Goal: Task Accomplishment & Management: Use online tool/utility

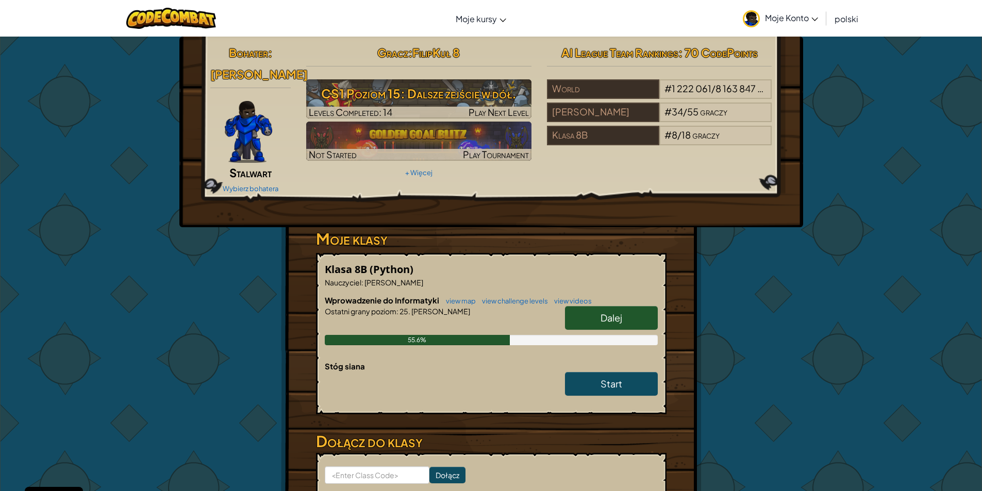
click at [599, 320] on link "Dalej" at bounding box center [611, 318] width 93 height 24
select select "pl"
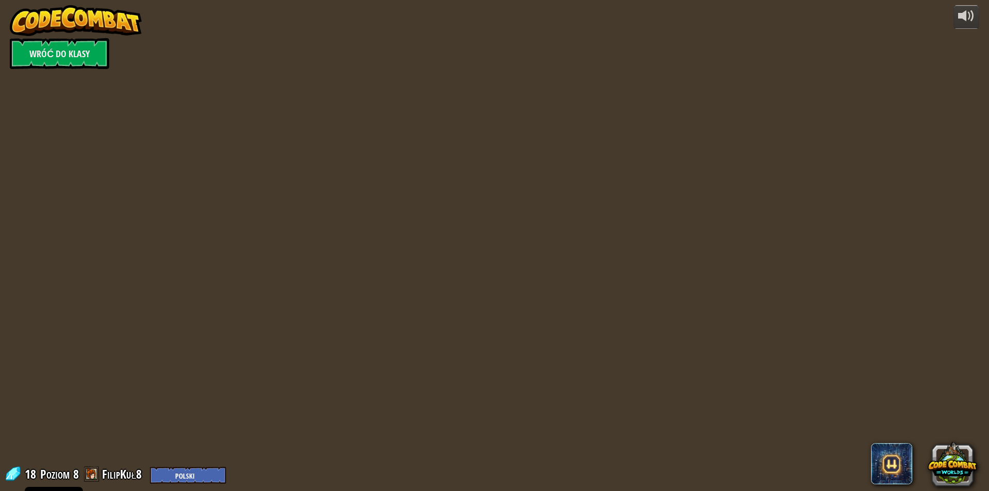
select select "pl"
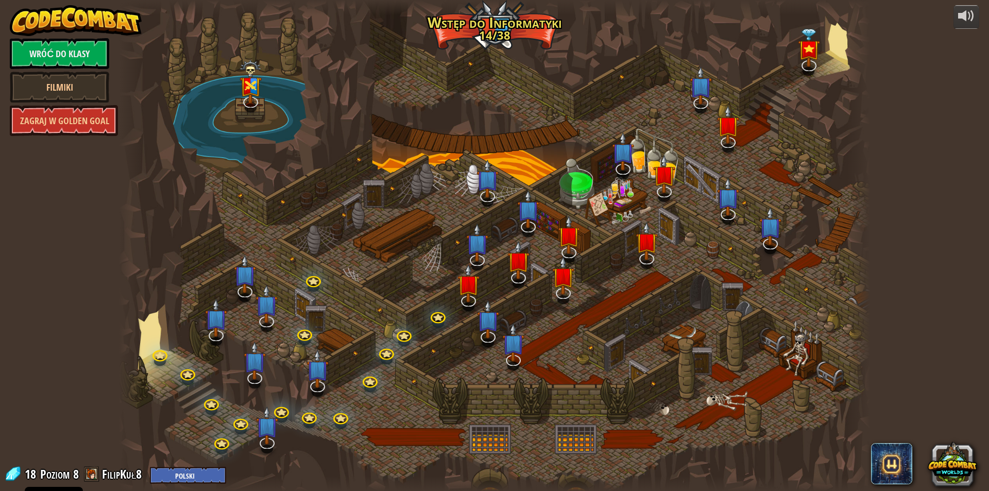
select select "pl"
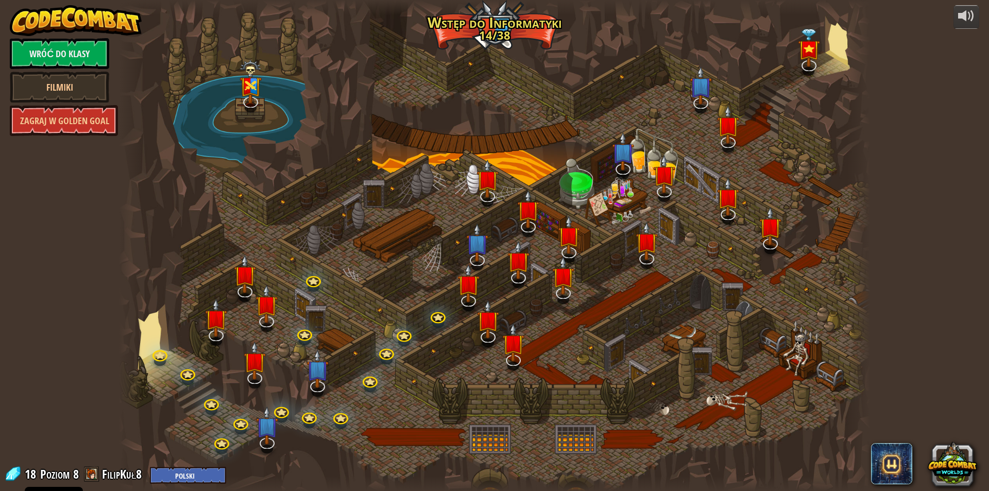
select select "pl"
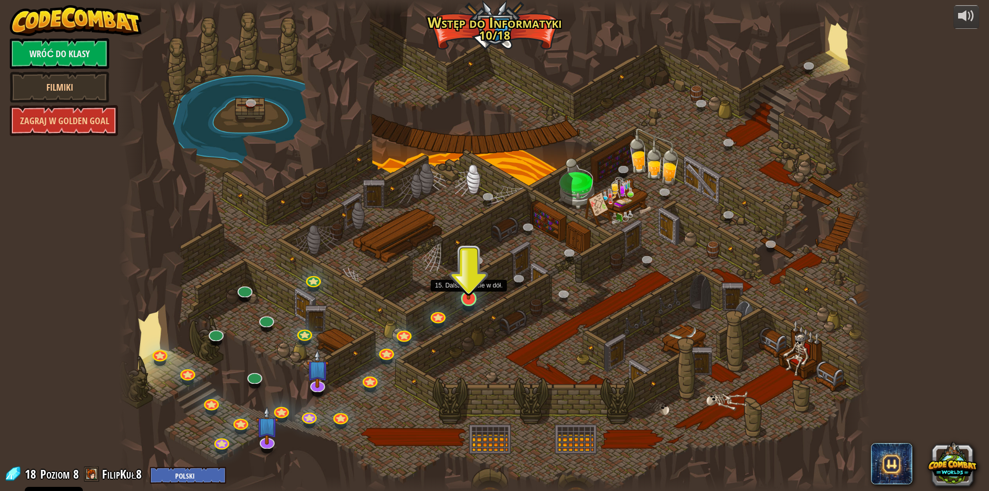
click at [469, 296] on img at bounding box center [469, 277] width 20 height 46
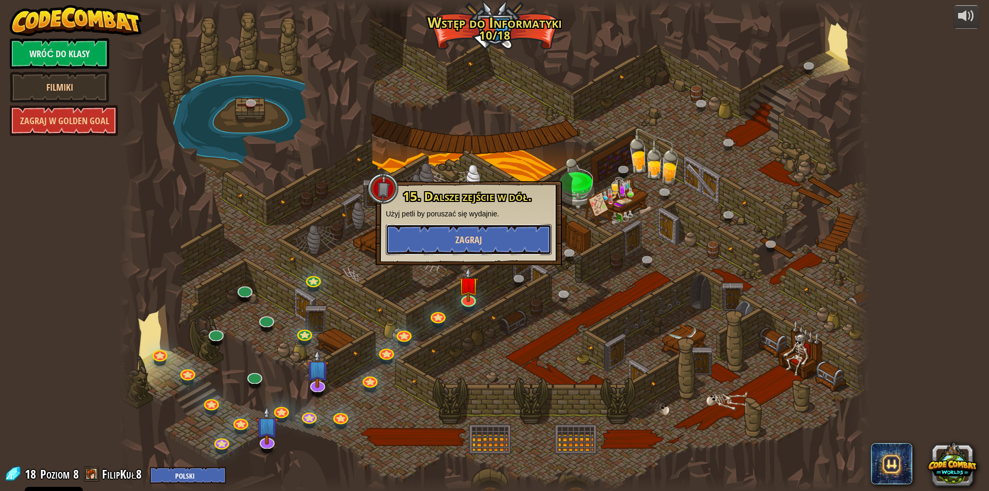
click at [468, 233] on button "Zagraj" at bounding box center [469, 239] width 166 height 31
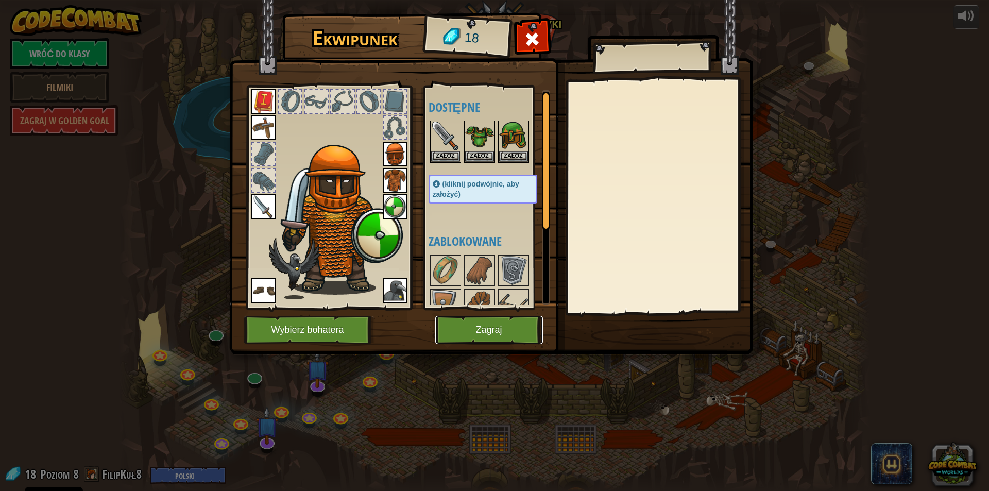
click at [507, 322] on button "Zagraj" at bounding box center [489, 330] width 108 height 28
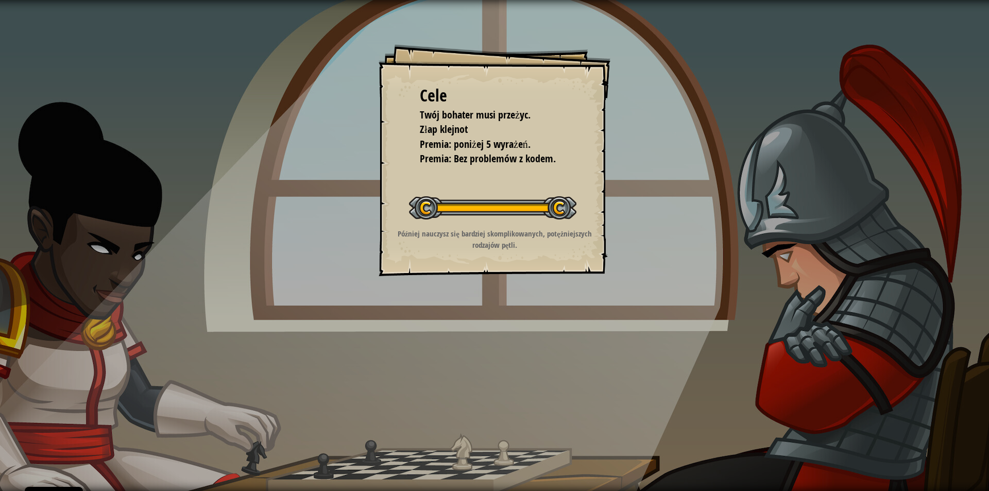
click at [0, 0] on button "Rozpocznij poziom" at bounding box center [0, 0] width 0 height 0
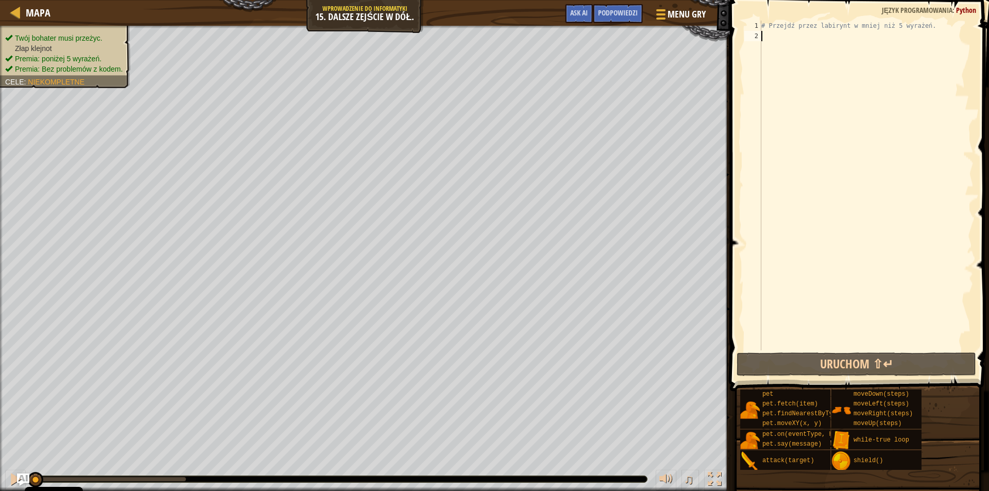
type textarea "g"
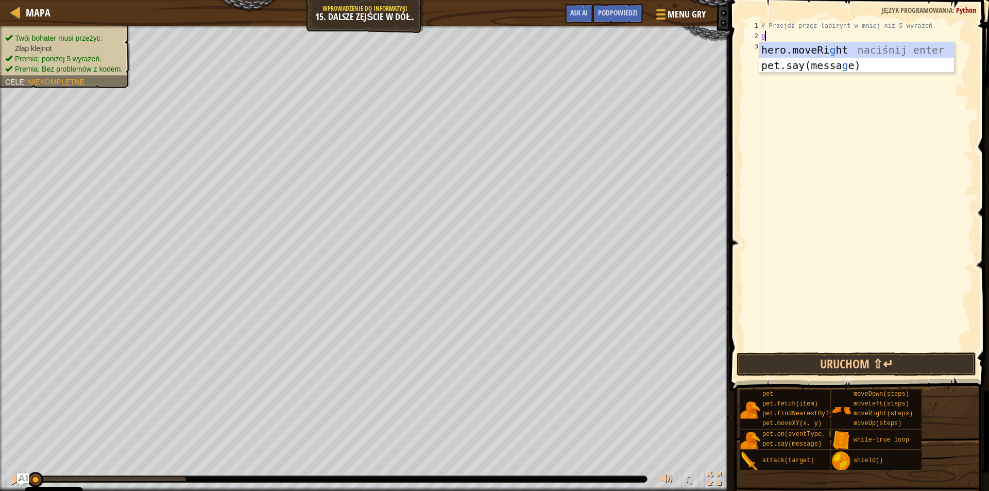
scroll to position [5, 0]
type textarea "h"
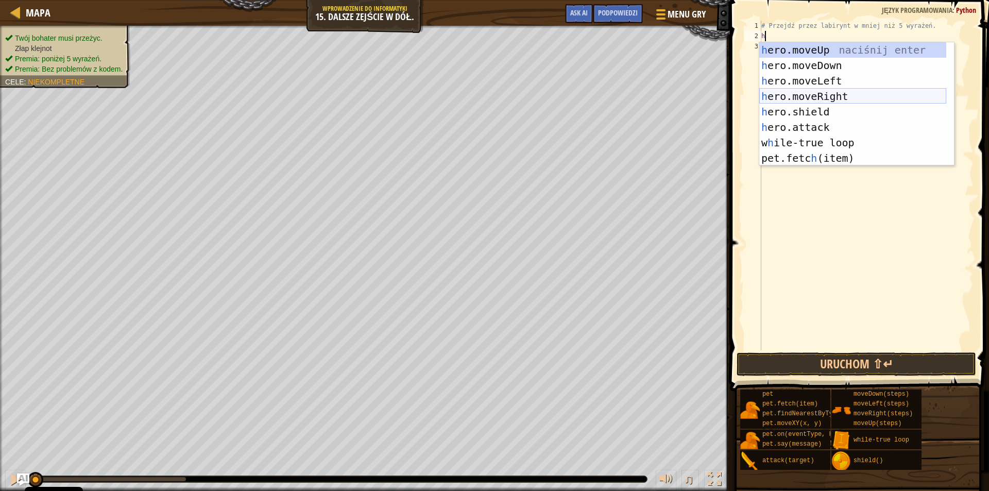
click at [824, 99] on div "h ero.moveUp naciśnij enter h ero.moveDown naciśnij enter h ero.moveLeft naciśn…" at bounding box center [852, 119] width 187 height 155
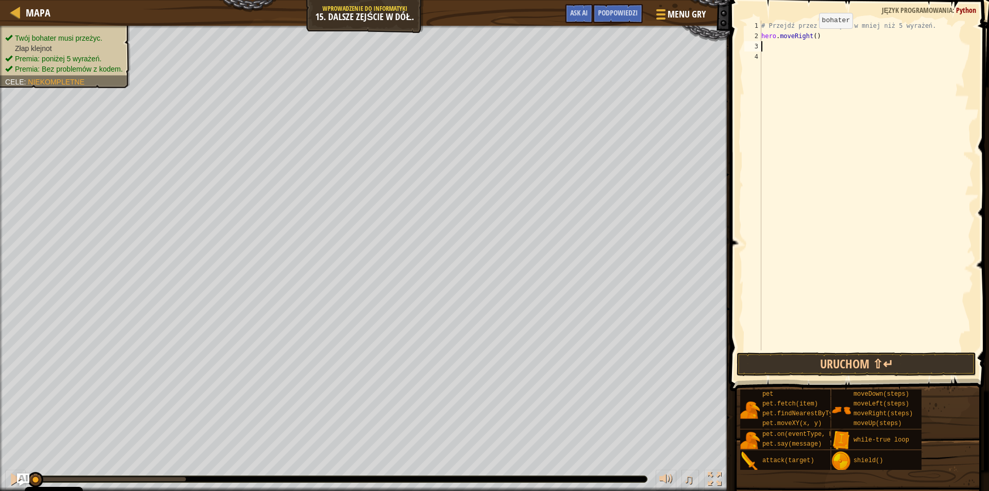
click at [812, 39] on div "# Przejdź przez labirynt w mniej niż 5 wyrażeń. hero . moveRight ( )" at bounding box center [866, 196] width 214 height 350
type textarea "hero.moveRight(2)"
click at [766, 48] on div "# Przejdź przez labirynt w mniej niż 5 wyrażeń. hero . moveRight ( 2 )" at bounding box center [866, 196] width 214 height 350
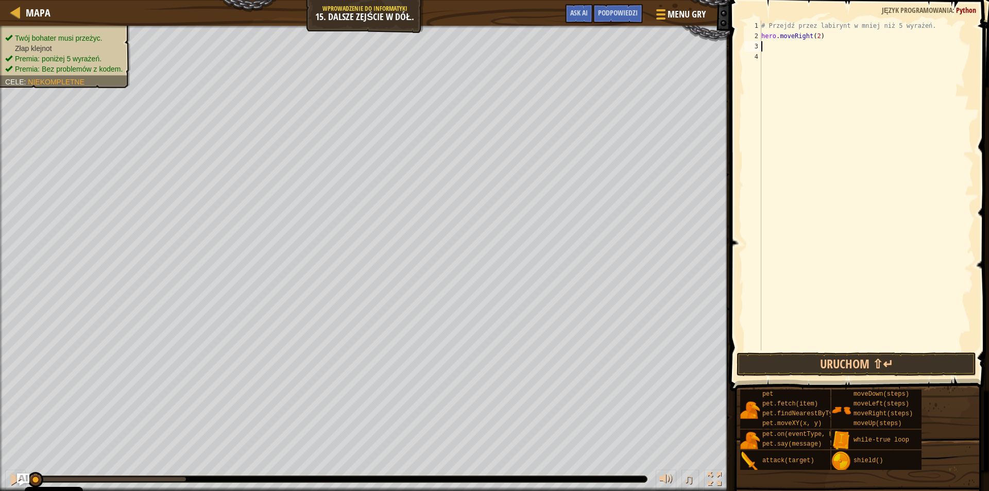
type textarea "h"
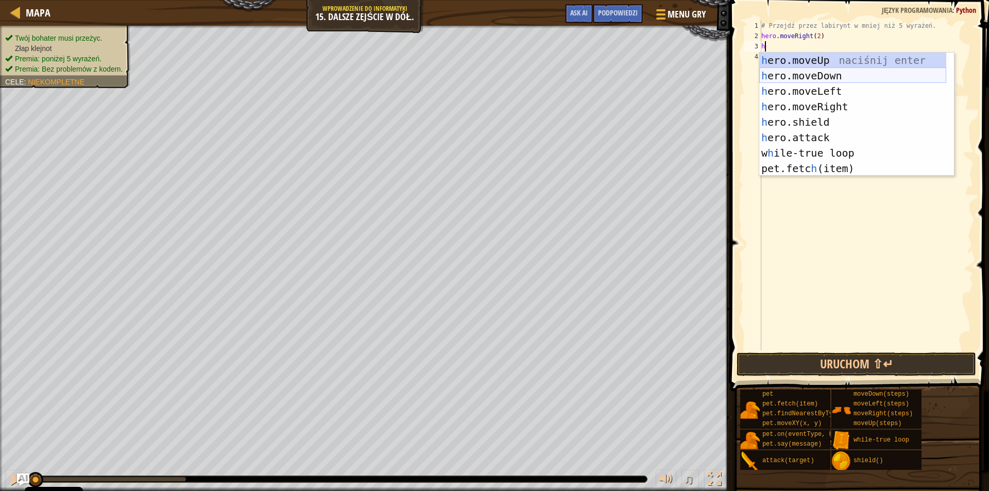
click at [817, 79] on div "h ero.moveUp naciśnij enter h ero.moveDown naciśnij enter h ero.moveLeft naciśn…" at bounding box center [852, 130] width 187 height 155
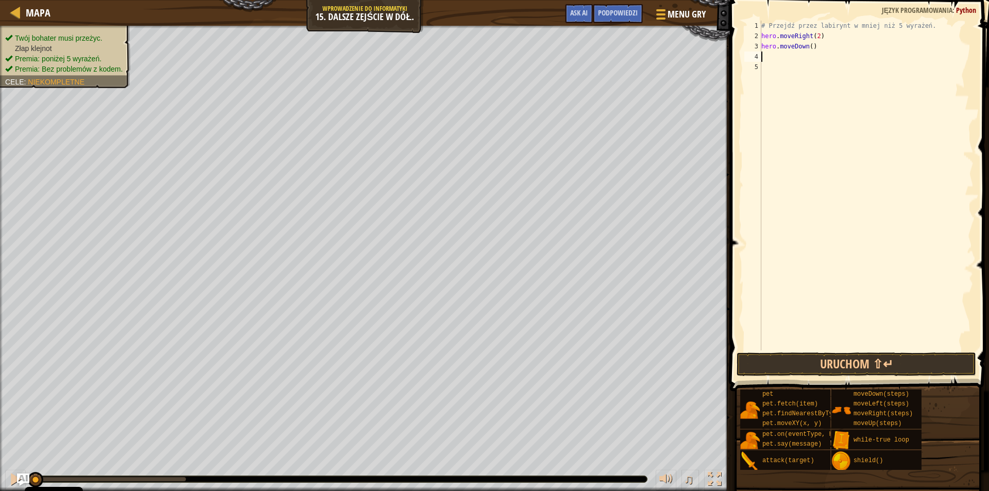
type textarea "h"
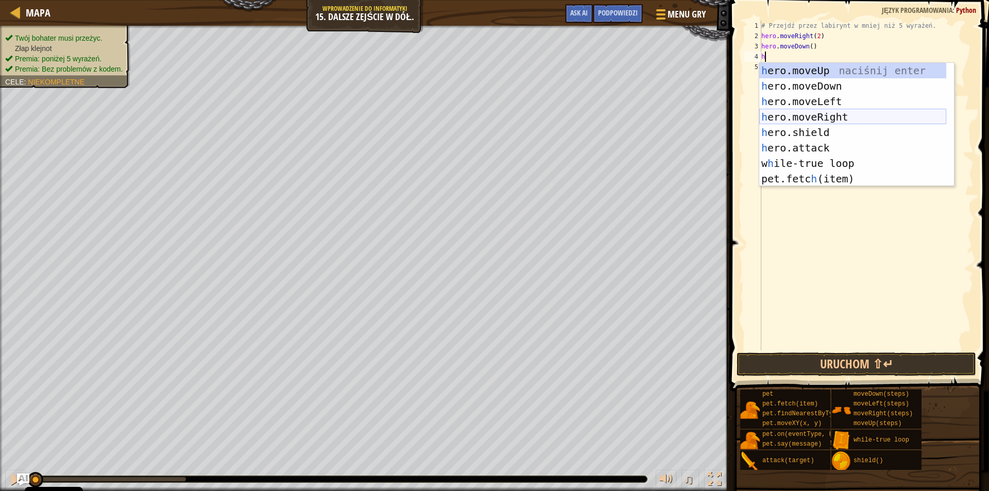
click at [803, 115] on div "h ero.moveUp naciśnij enter h ero.moveDown naciśnij enter h ero.moveLeft naciśn…" at bounding box center [852, 140] width 187 height 155
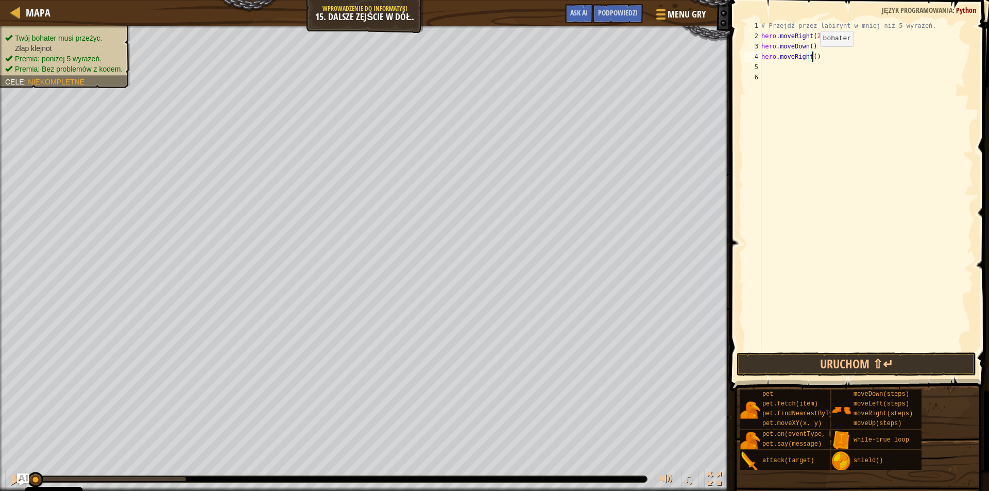
click at [812, 57] on div "# Przejdź przez labirynt w mniej niż 5 wyrażeń. hero . moveRight ( 2 ) hero . m…" at bounding box center [866, 196] width 214 height 350
type textarea "hero.moveRight(2)"
click at [769, 70] on div "# Przejdź przez labirynt w mniej niż 5 wyrażeń. hero . moveRight ( 2 ) hero . m…" at bounding box center [866, 196] width 214 height 350
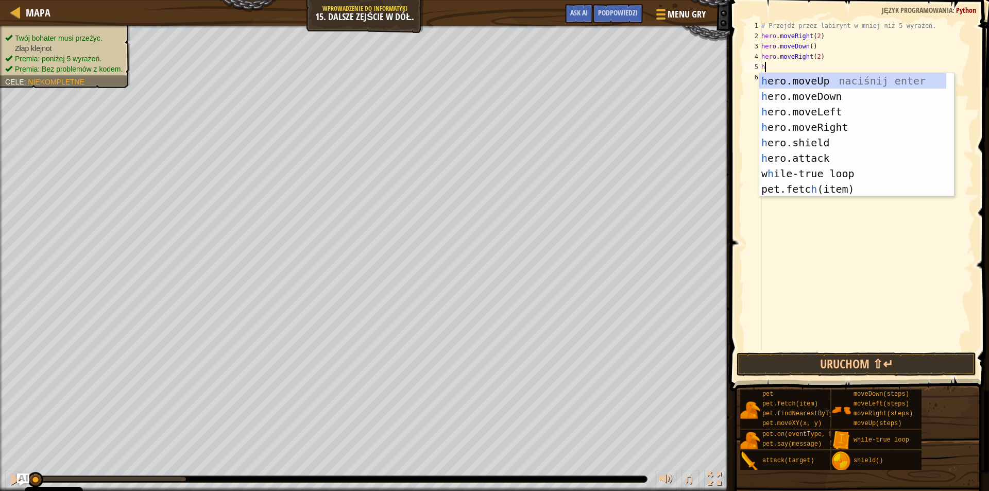
type textarea "h"
click at [823, 93] on div "h ero.moveUp naciśnij enter h ero.moveDown naciśnij enter h ero.moveLeft naciśn…" at bounding box center [852, 150] width 187 height 155
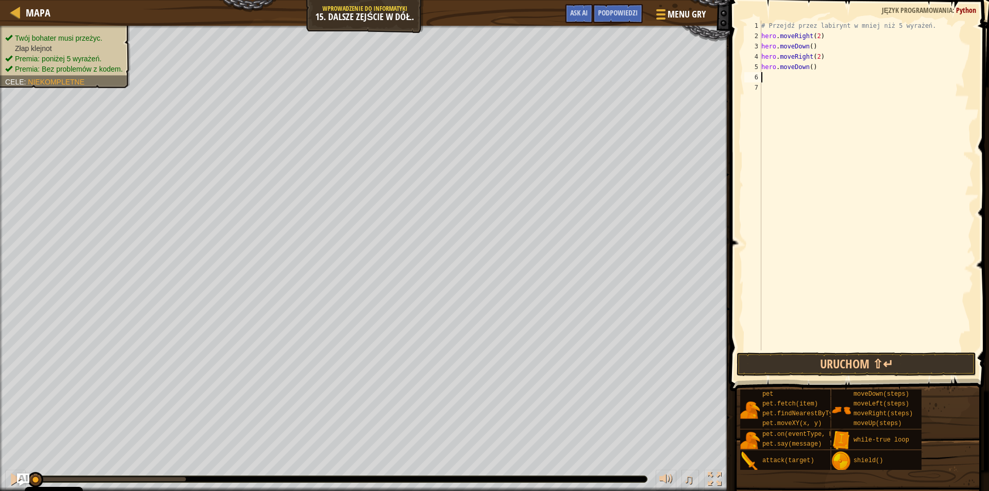
type textarea "h"
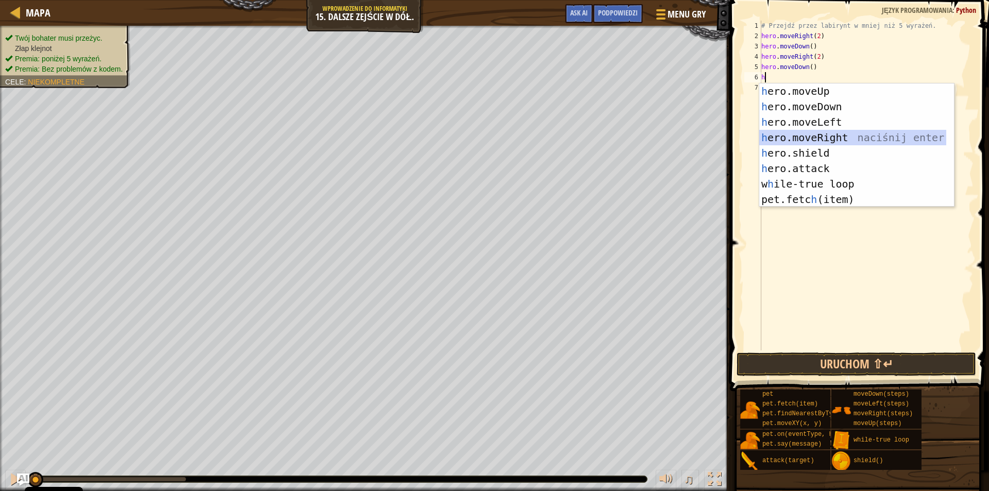
drag, startPoint x: 821, startPoint y: 134, endPoint x: 816, endPoint y: 104, distance: 30.8
click at [822, 137] on div "h ero.moveUp naciśnij enter h ero.moveDown naciśnij enter h ero.moveLeft naciśn…" at bounding box center [852, 160] width 187 height 155
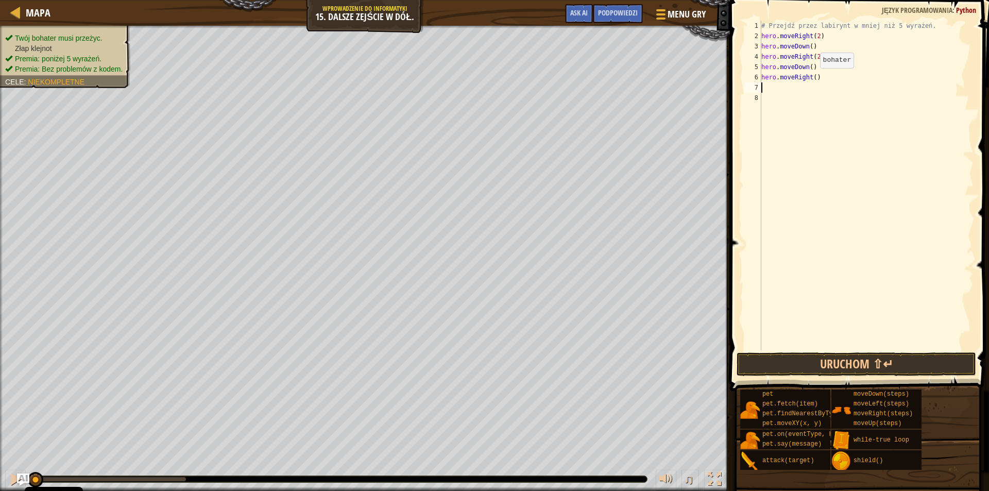
click at [812, 78] on div "# Przejdź przez labirynt w mniej niż 5 wyrażeń. hero . moveRight ( 2 ) hero . m…" at bounding box center [866, 196] width 214 height 350
type textarea "hero.moveRight(2)"
click at [802, 359] on button "Uruchom ⇧↵" at bounding box center [857, 364] width 240 height 24
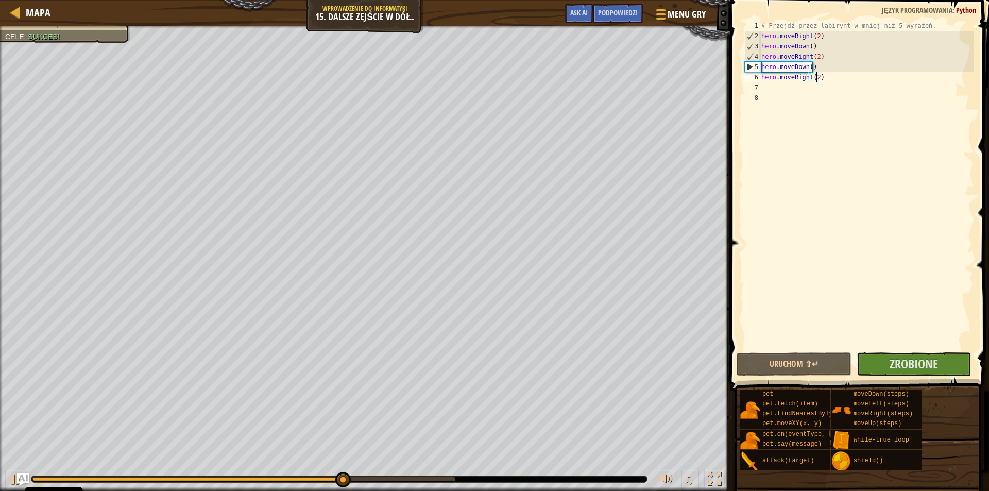
drag, startPoint x: 674, startPoint y: 462, endPoint x: 684, endPoint y: 461, distance: 9.8
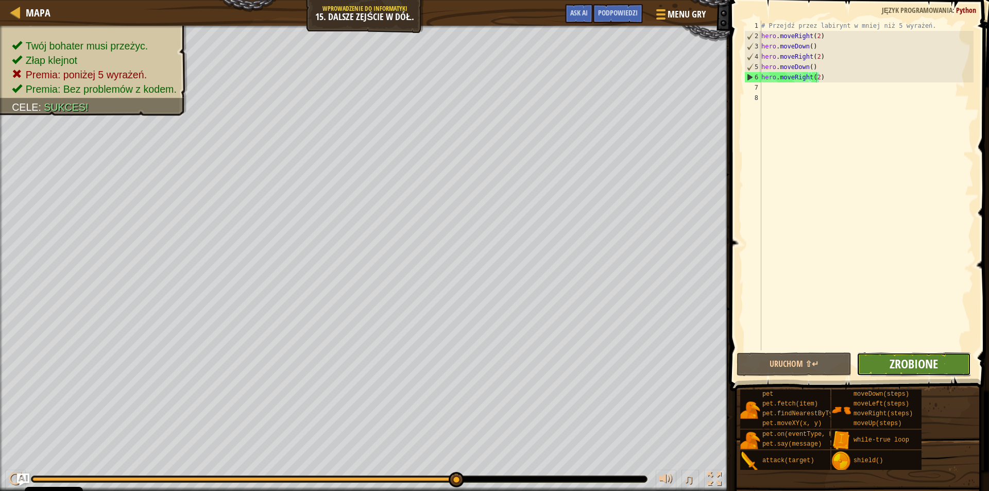
click at [893, 370] on span "Zrobione" at bounding box center [914, 364] width 48 height 16
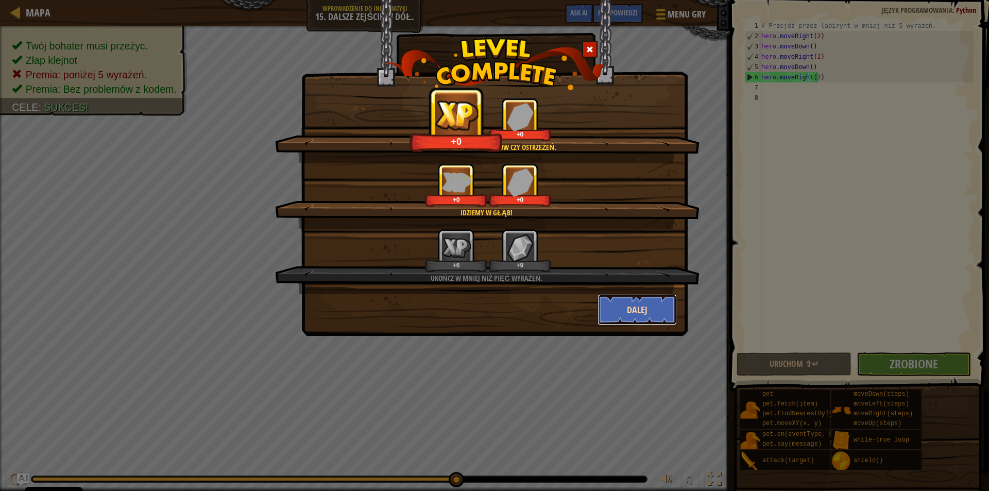
click at [640, 309] on button "Dalej" at bounding box center [638, 309] width 80 height 31
